Goal: Task Accomplishment & Management: Manage account settings

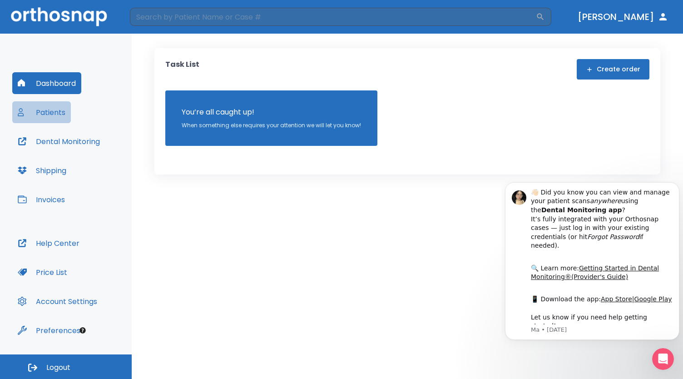
click at [52, 111] on button "Patients" at bounding box center [41, 112] width 59 height 22
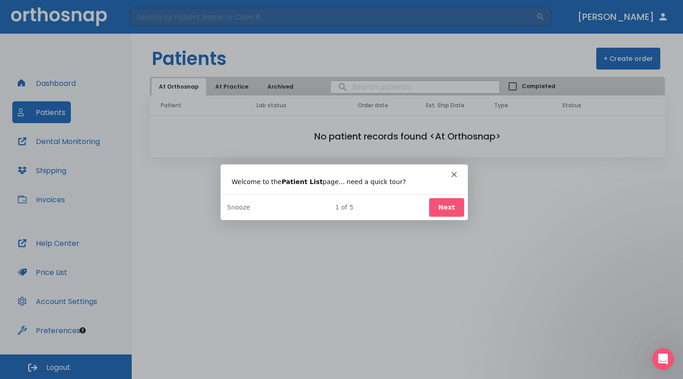
click at [454, 169] on div "Intercom messenger" at bounding box center [343, 169] width 247 height 13
click at [457, 205] on button "Next" at bounding box center [446, 206] width 35 height 19
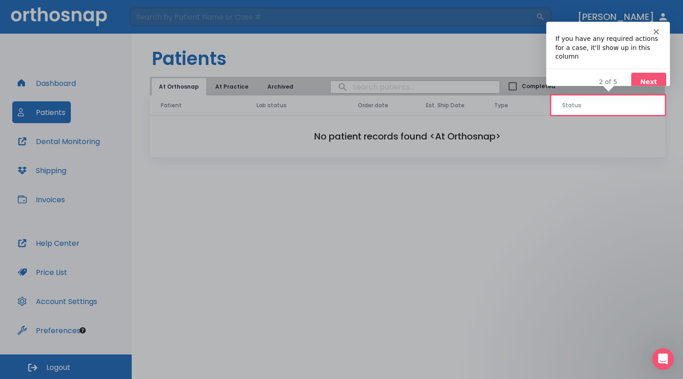
click at [656, 33] on icon "Close" at bounding box center [655, 30] width 5 height 5
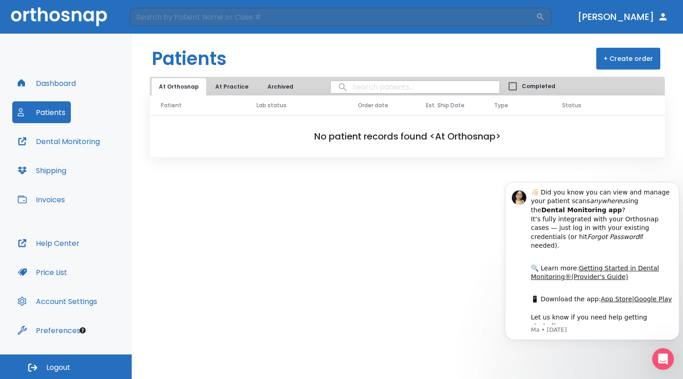
click at [43, 332] on button "Preferences" at bounding box center [49, 330] width 74 height 22
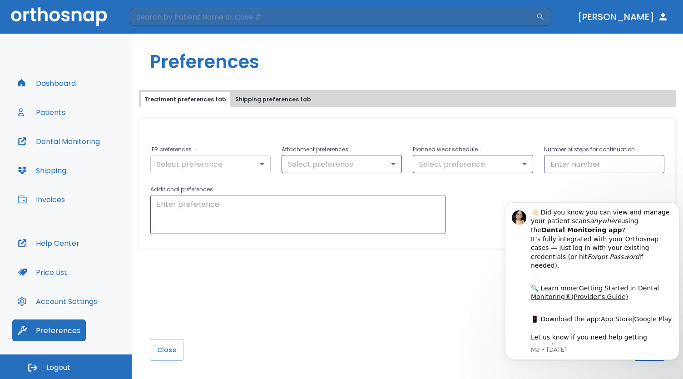
click at [237, 166] on body "​ [PERSON_NAME] Dashboard Patients Dental Monitoring Shipping Invoices Help Cen…" at bounding box center [341, 189] width 683 height 379
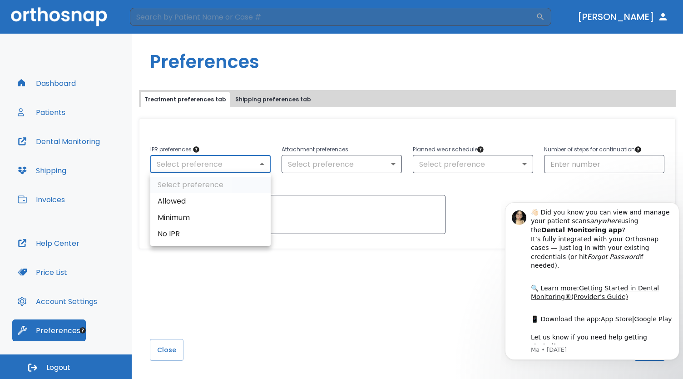
click at [187, 214] on li "Minimum" at bounding box center [210, 217] width 120 height 16
type input "2"
click at [215, 165] on body "​ [PERSON_NAME] Dashboard Patients Dental Monitoring Shipping Invoices Help Cen…" at bounding box center [341, 189] width 683 height 379
click at [252, 162] on div at bounding box center [341, 189] width 683 height 379
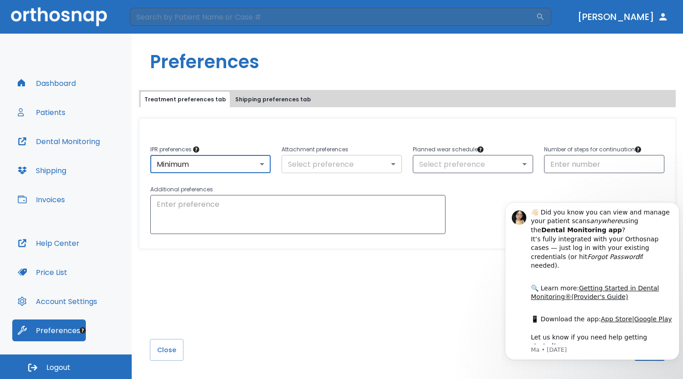
click at [322, 155] on body "​ [PERSON_NAME] Dashboard Patients Dental Monitoring Shipping Invoices Help Cen…" at bounding box center [341, 189] width 683 height 379
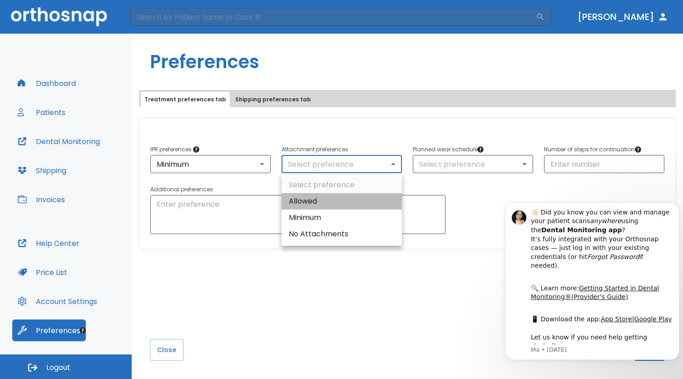
click at [313, 207] on li "Allowed" at bounding box center [341, 201] width 120 height 16
type input "1"
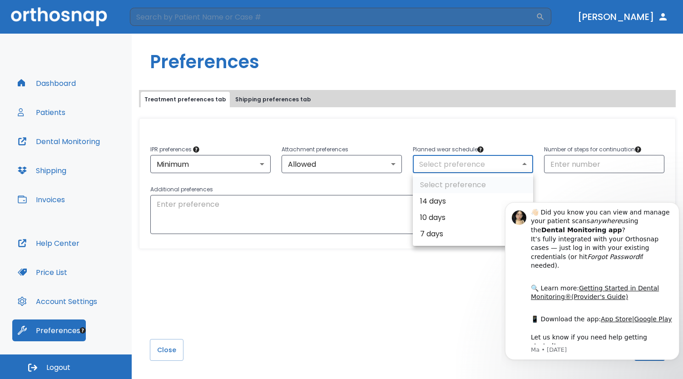
click at [470, 164] on body "​ [PERSON_NAME] Dashboard Patients Dental Monitoring Shipping Invoices Help Cen…" at bounding box center [341, 189] width 683 height 379
click at [437, 238] on li "7 days" at bounding box center [473, 234] width 120 height 16
type input "7"
